Goal: Find specific page/section: Find specific page/section

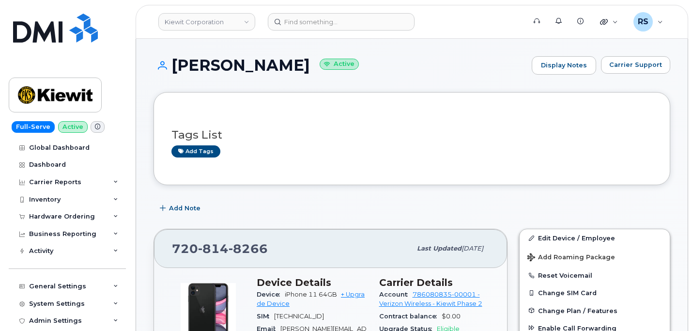
scroll to position [97, 0]
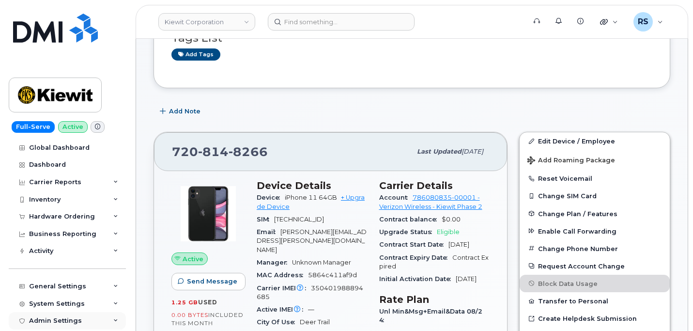
drag, startPoint x: 0, startPoint y: 0, endPoint x: 10, endPoint y: 322, distance: 322.4
click at [10, 322] on div "Admin Settings" at bounding box center [67, 320] width 117 height 17
click at [63, 97] on img at bounding box center [55, 95] width 75 height 28
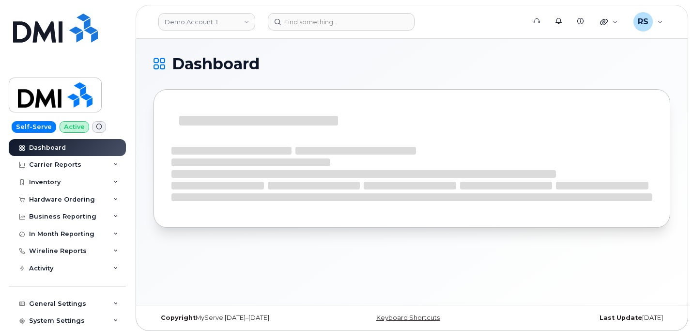
click at [302, 58] on h1 "Dashboard" at bounding box center [410, 64] width 512 height 16
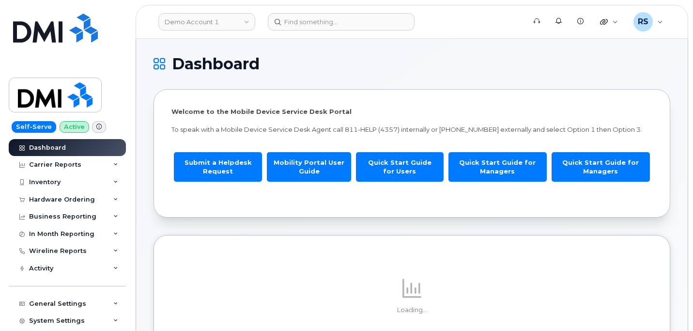
click at [292, 64] on h1 "Dashboard" at bounding box center [410, 64] width 512 height 16
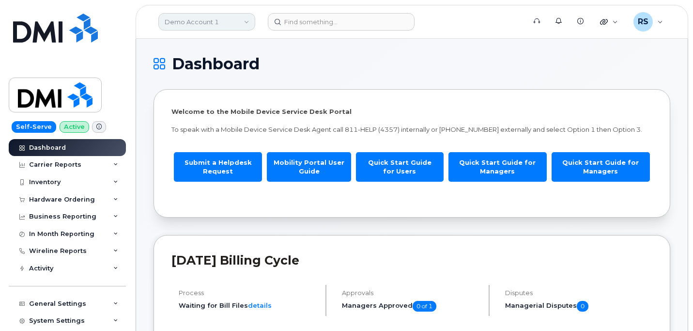
click at [191, 21] on link "Demo Account 1" at bounding box center [206, 21] width 97 height 17
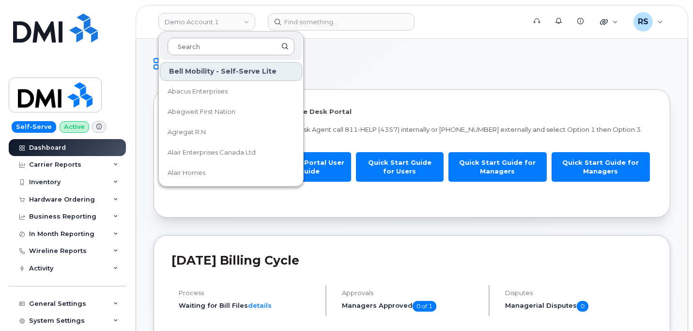
click at [186, 45] on input at bounding box center [231, 46] width 127 height 17
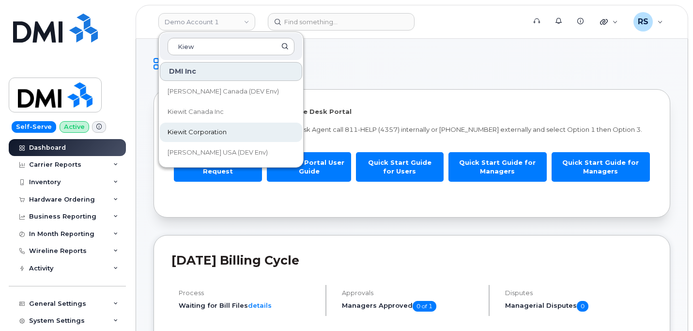
type input "Kiew"
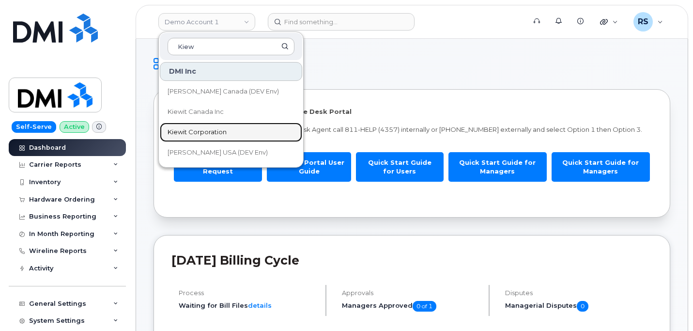
click at [198, 129] on span "Kiewit Corporation" at bounding box center [197, 132] width 59 height 10
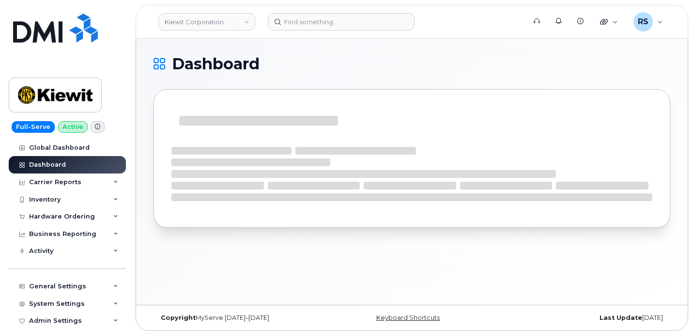
click at [397, 52] on div "Dashboard" at bounding box center [412, 172] width 552 height 266
